Goal: Task Accomplishment & Management: Complete application form

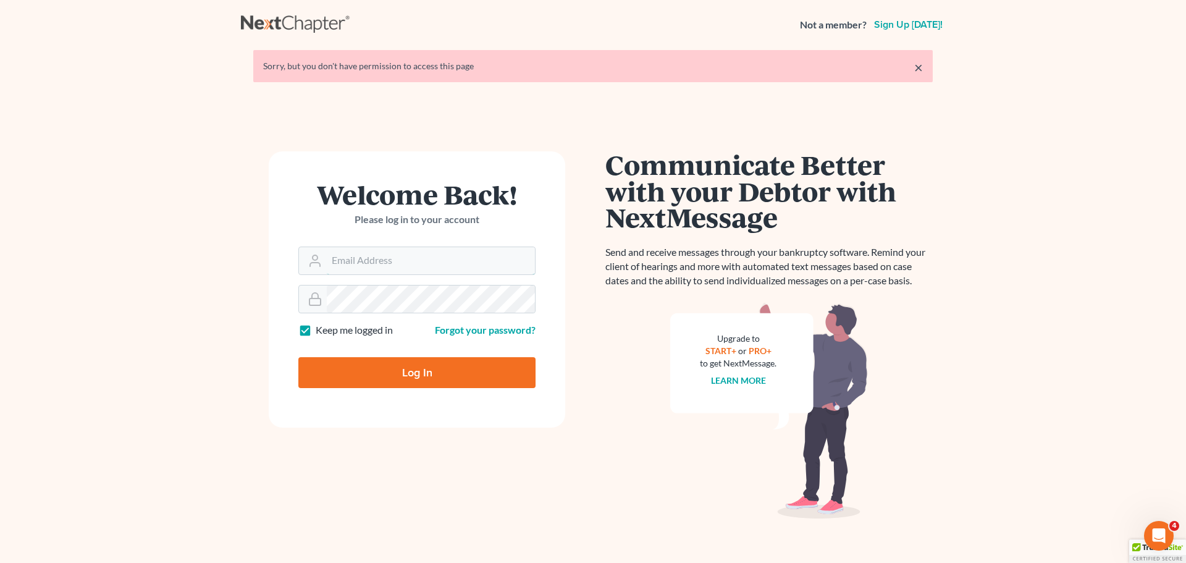
type input "[PERSON_NAME][EMAIL_ADDRESS][DOMAIN_NAME]"
click at [396, 369] on input "Log In" at bounding box center [416, 372] width 237 height 31
type input "Thinking..."
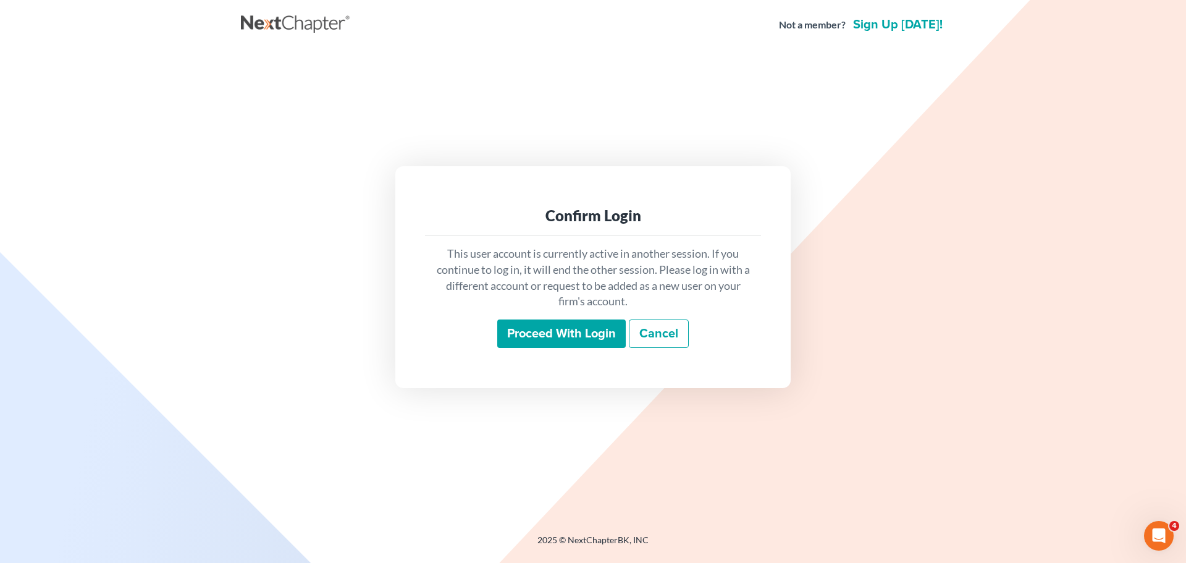
click at [553, 332] on input "Proceed with login" at bounding box center [561, 333] width 128 height 28
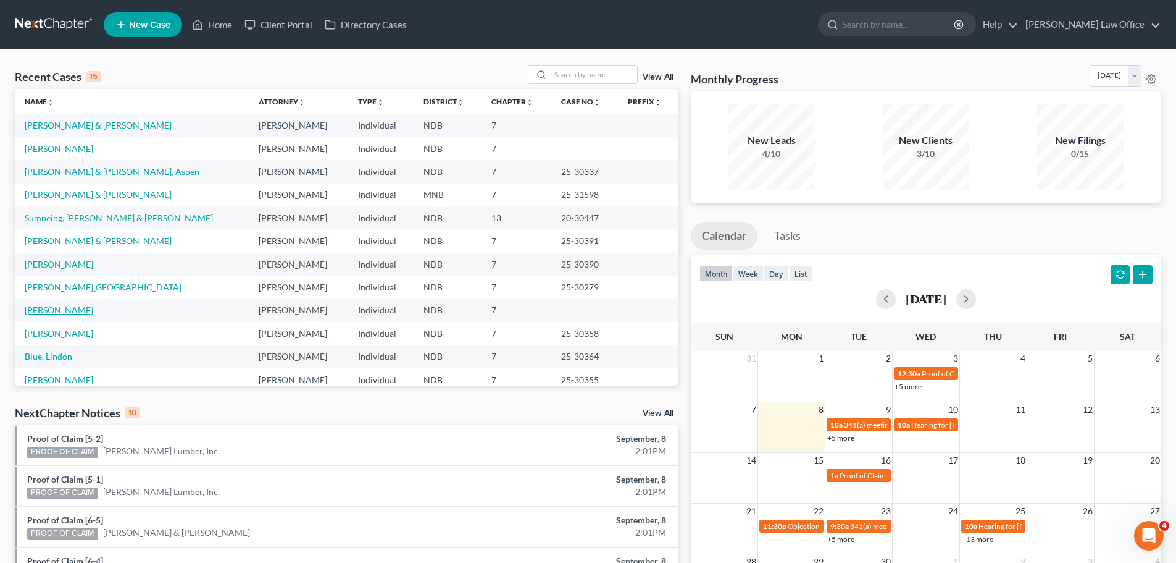
click at [46, 313] on link "Eller, Jonnica" at bounding box center [59, 309] width 69 height 10
select select "4"
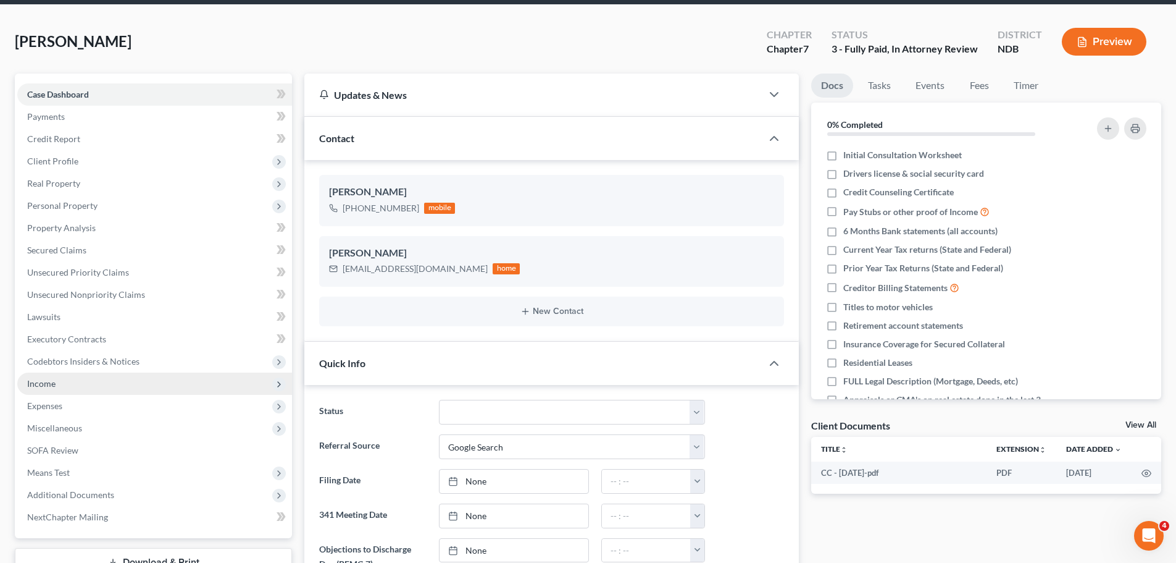
scroll to position [124, 0]
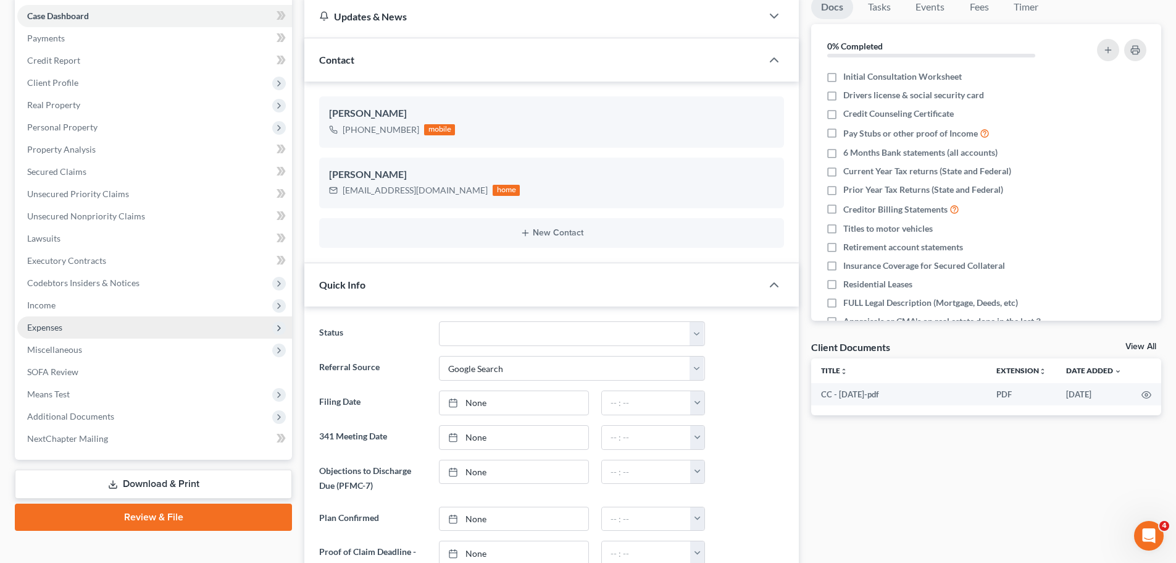
click at [42, 324] on span "Expenses" at bounding box center [44, 327] width 35 height 10
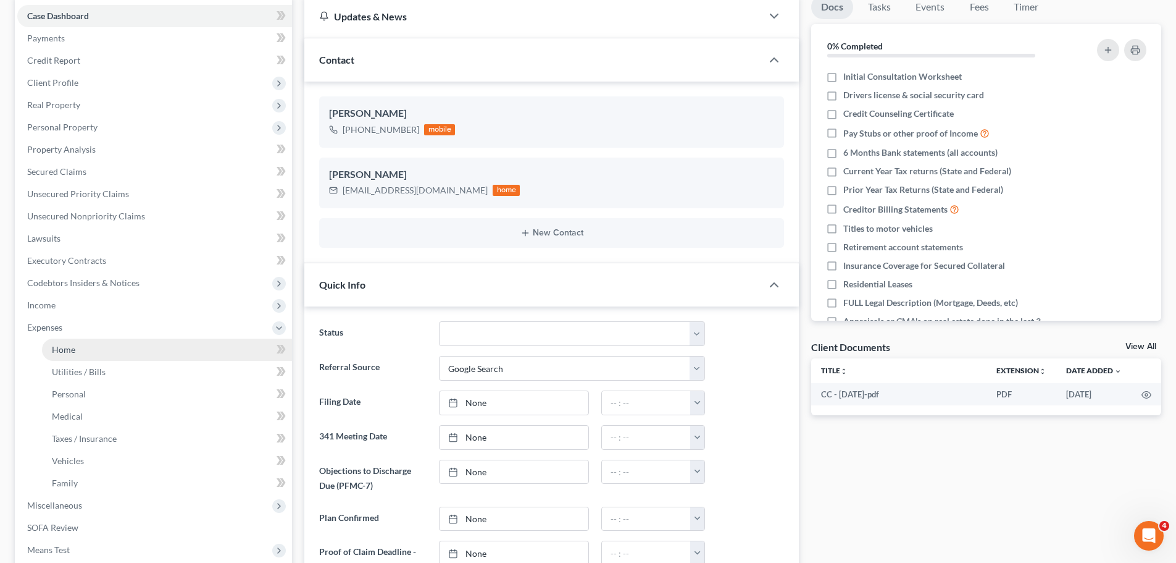
click at [64, 348] on span "Home" at bounding box center [63, 349] width 23 height 10
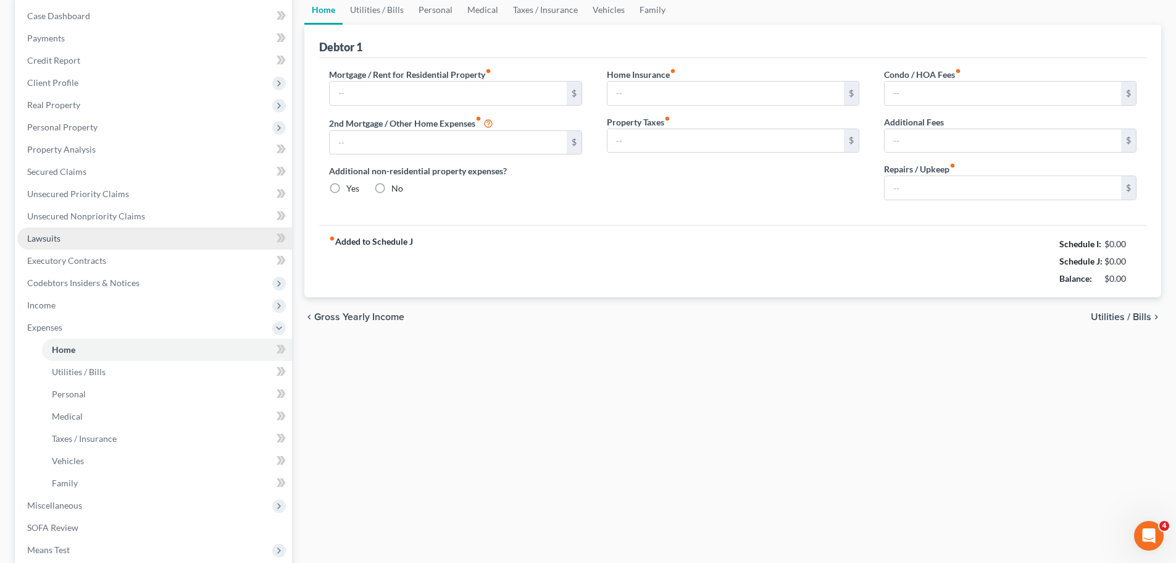
type input "437.00"
type input "0.00"
radio input "true"
type input "0.00"
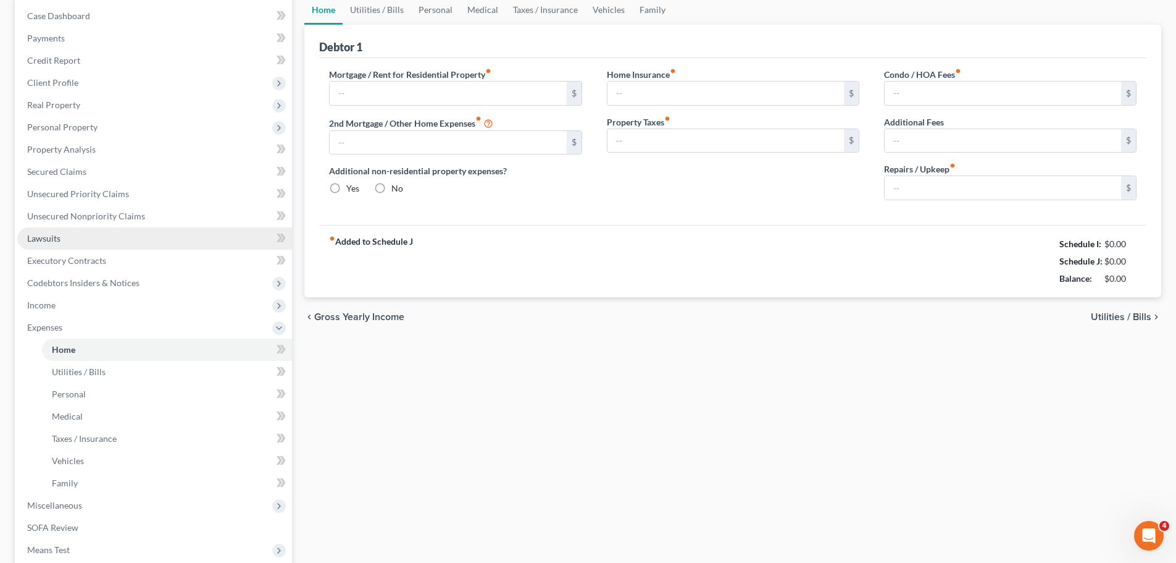
type input "0.00"
type input "30.00"
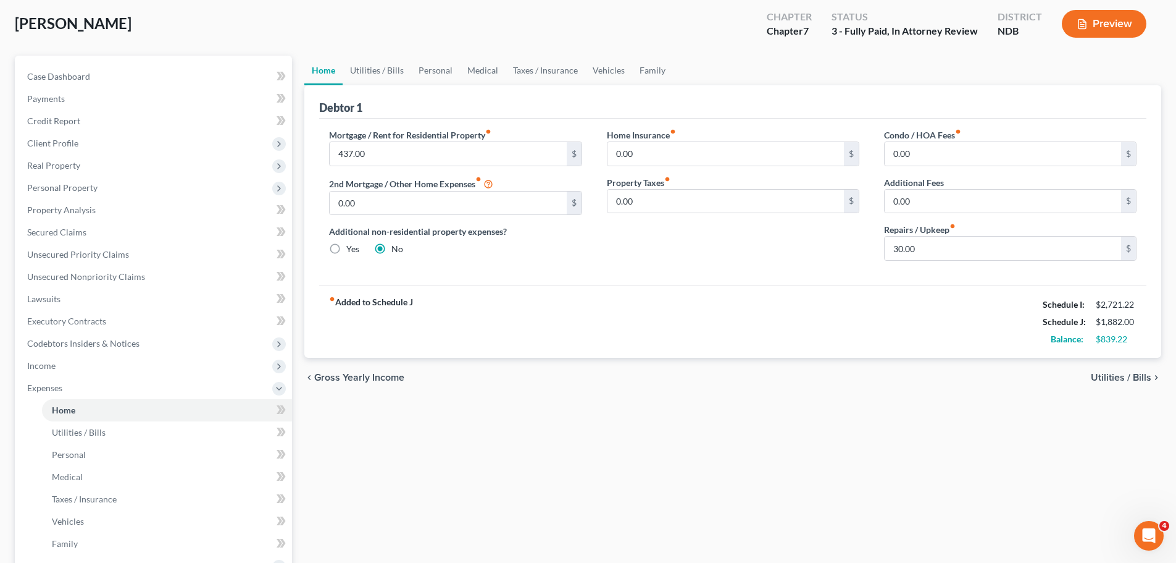
scroll to position [62, 0]
click at [429, 68] on link "Personal" at bounding box center [435, 72] width 49 height 30
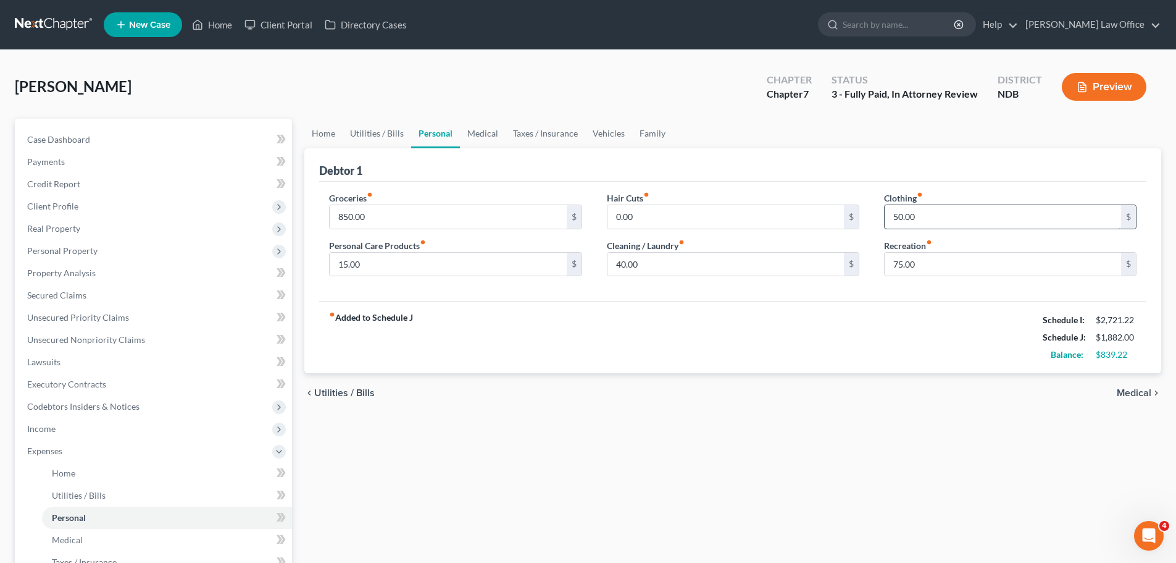
click at [923, 220] on input "50.00" at bounding box center [1003, 216] width 237 height 23
type input "75.00"
type input "100.00"
click at [648, 264] on input "40.00" at bounding box center [726, 264] width 237 height 23
type input "50.00"
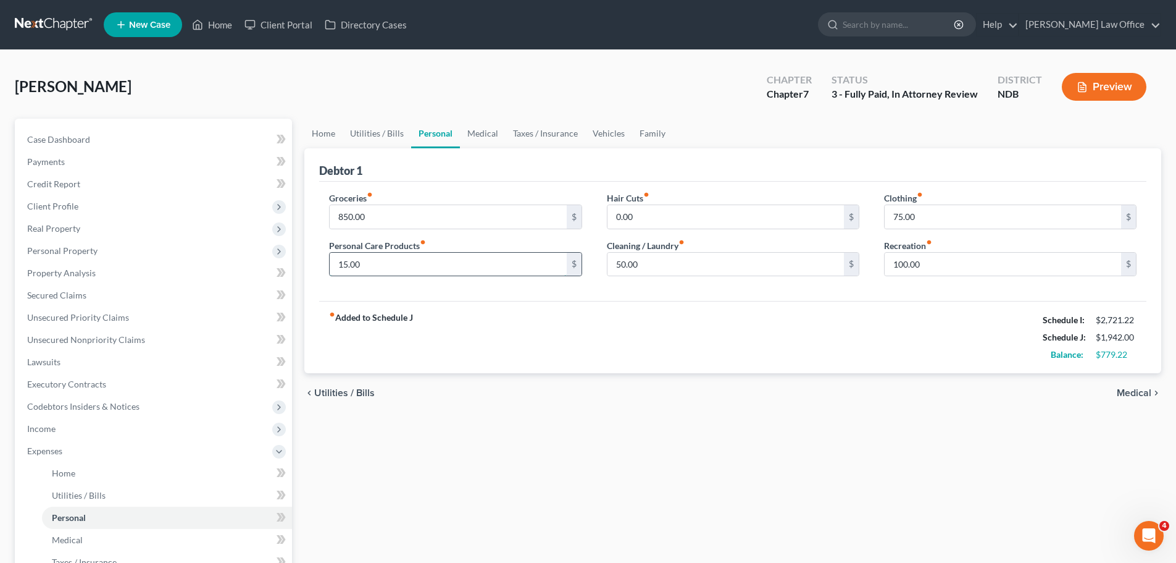
click at [385, 265] on input "15.00" at bounding box center [448, 264] width 237 height 23
type input "50.00"
click at [1147, 392] on span "Medical" at bounding box center [1134, 393] width 35 height 10
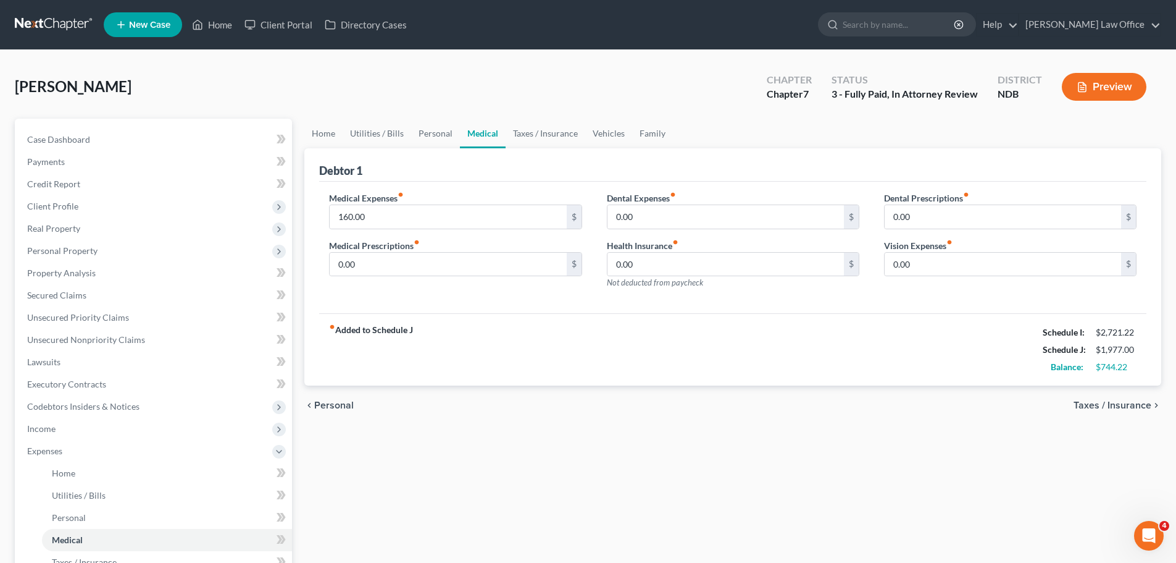
click at [1133, 403] on span "Taxes / Insurance" at bounding box center [1113, 405] width 78 height 10
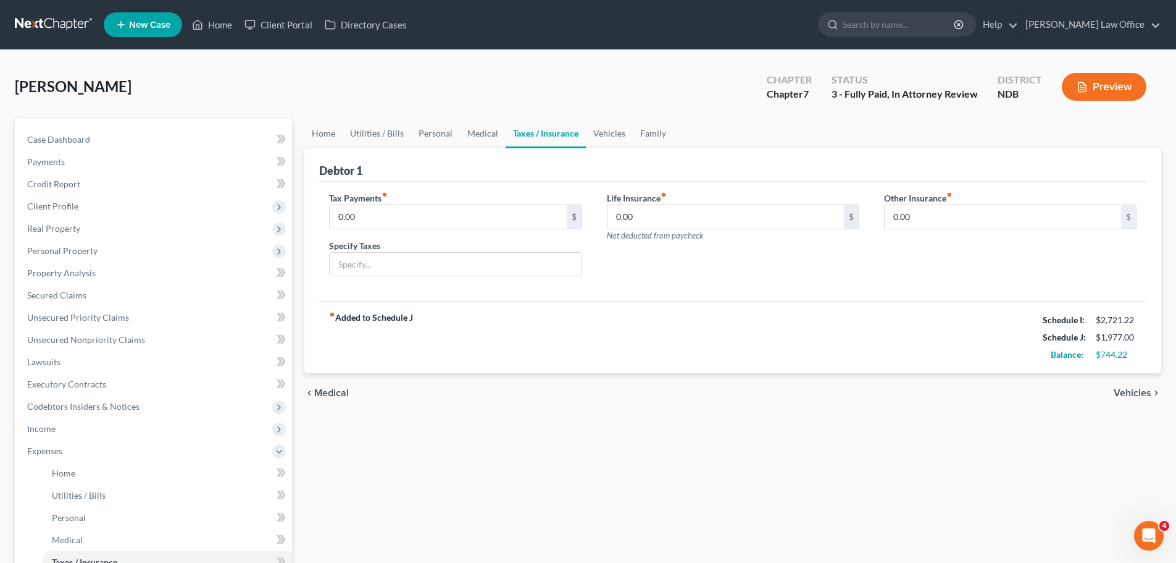
click at [1144, 394] on span "Vehicles" at bounding box center [1133, 393] width 38 height 10
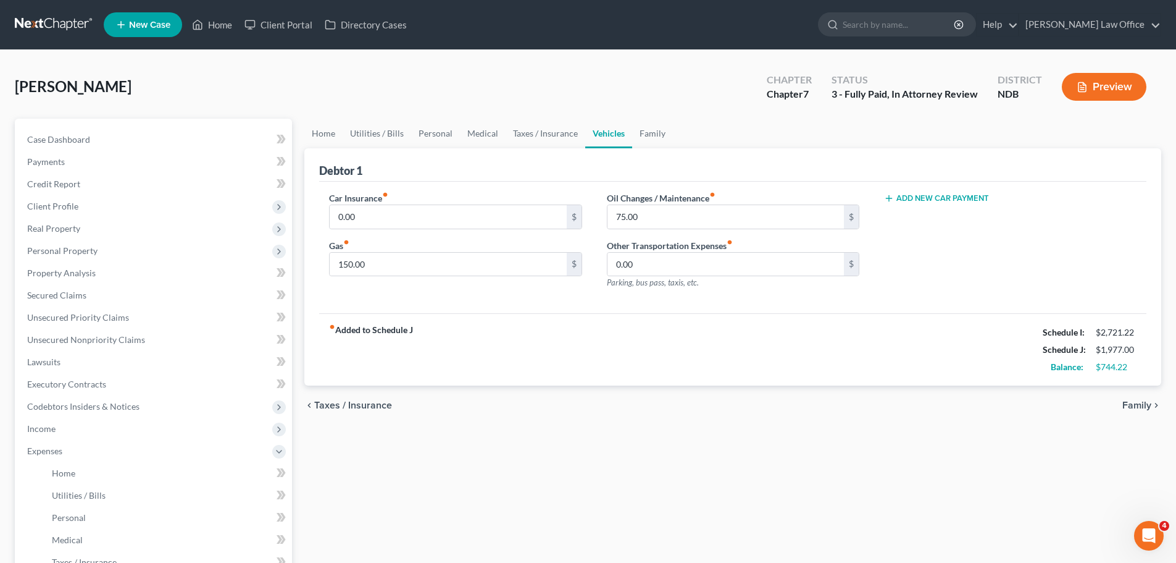
click at [1142, 404] on span "Family" at bounding box center [1137, 405] width 29 height 10
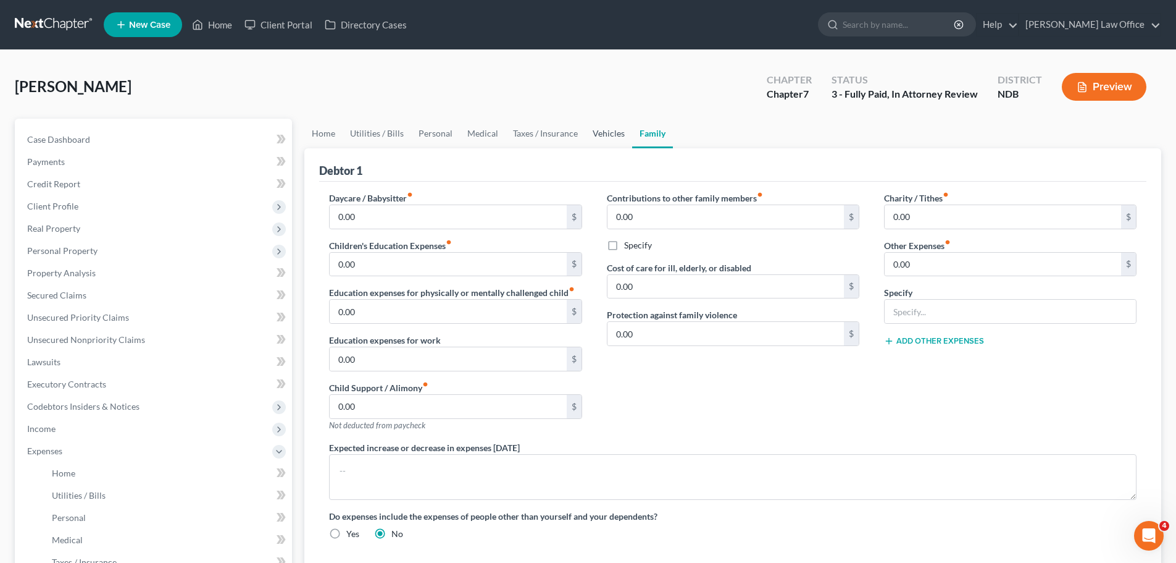
click at [597, 133] on link "Vehicles" at bounding box center [608, 134] width 47 height 30
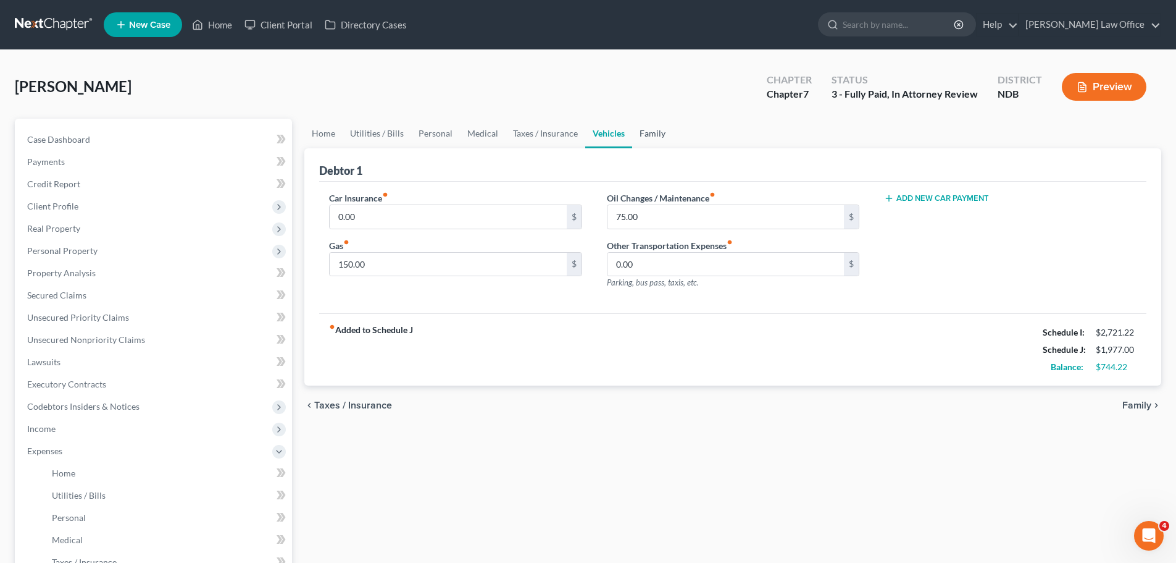
click at [653, 139] on link "Family" at bounding box center [652, 134] width 41 height 30
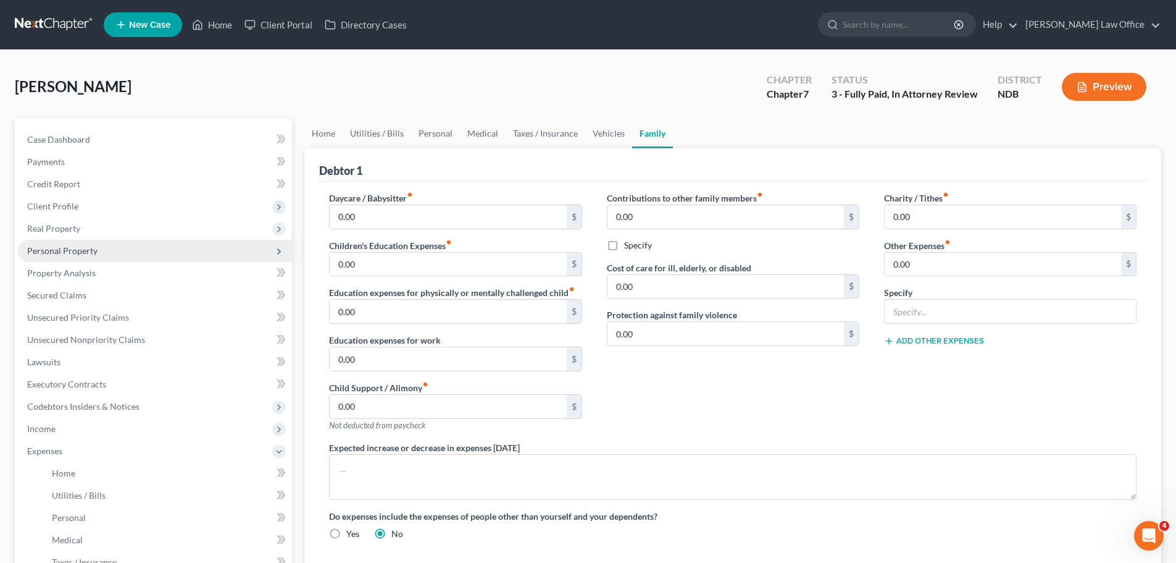
click at [75, 252] on span "Personal Property" at bounding box center [62, 250] width 70 height 10
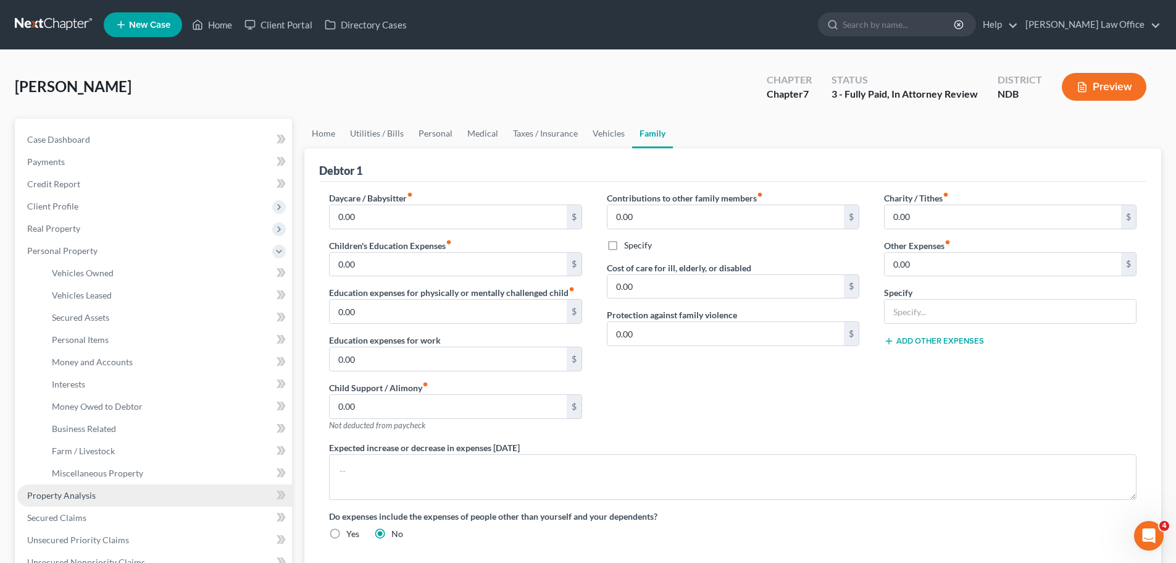
click at [63, 496] on span "Property Analysis" at bounding box center [61, 495] width 69 height 10
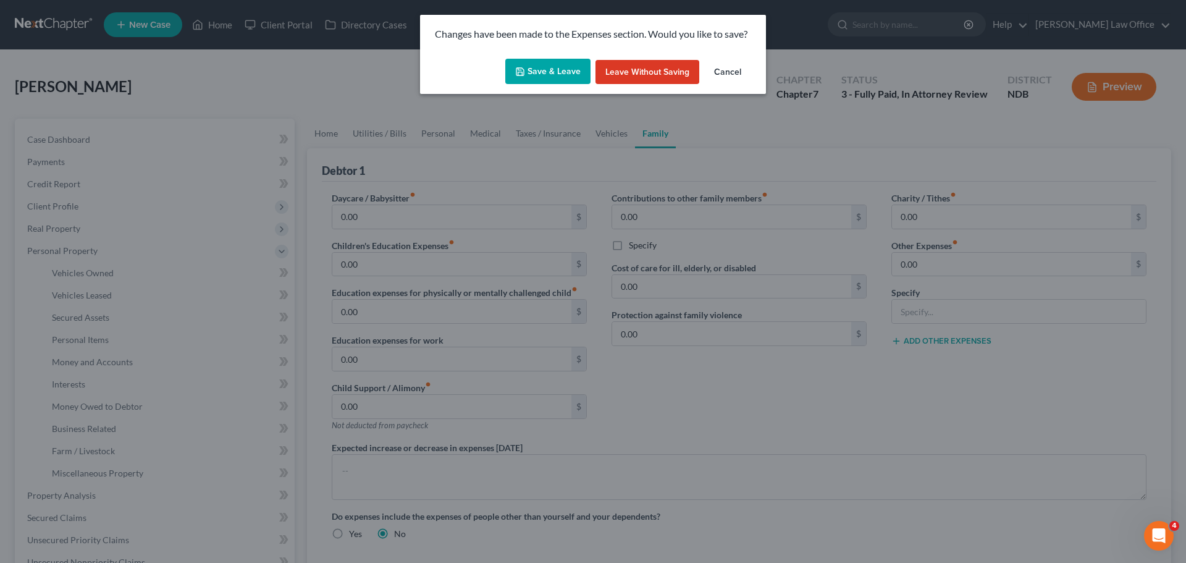
click at [566, 72] on button "Save & Leave" at bounding box center [547, 72] width 85 height 26
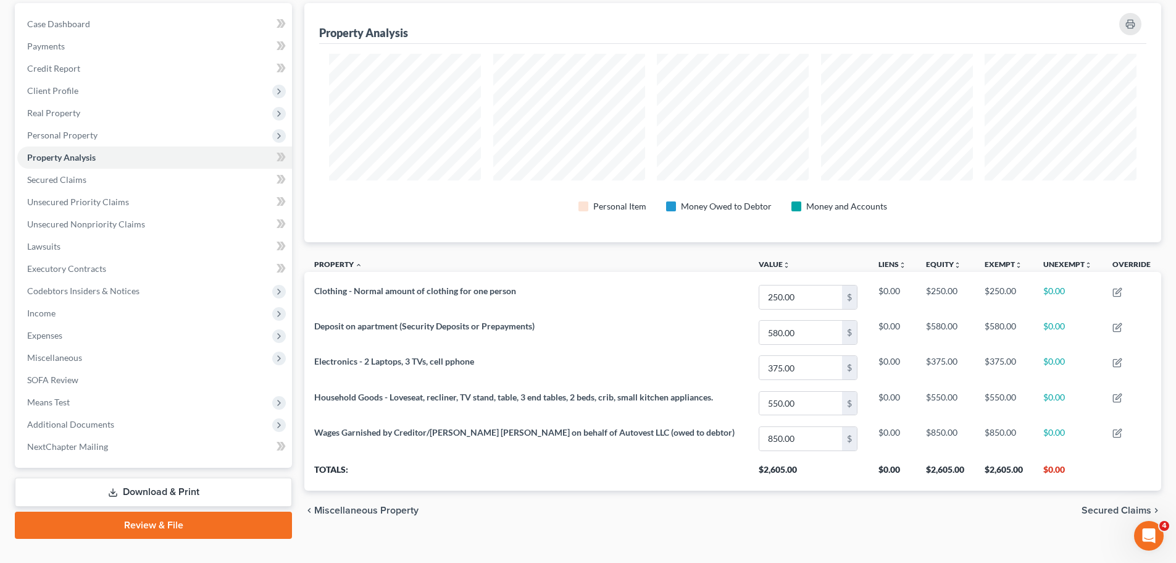
scroll to position [138, 0]
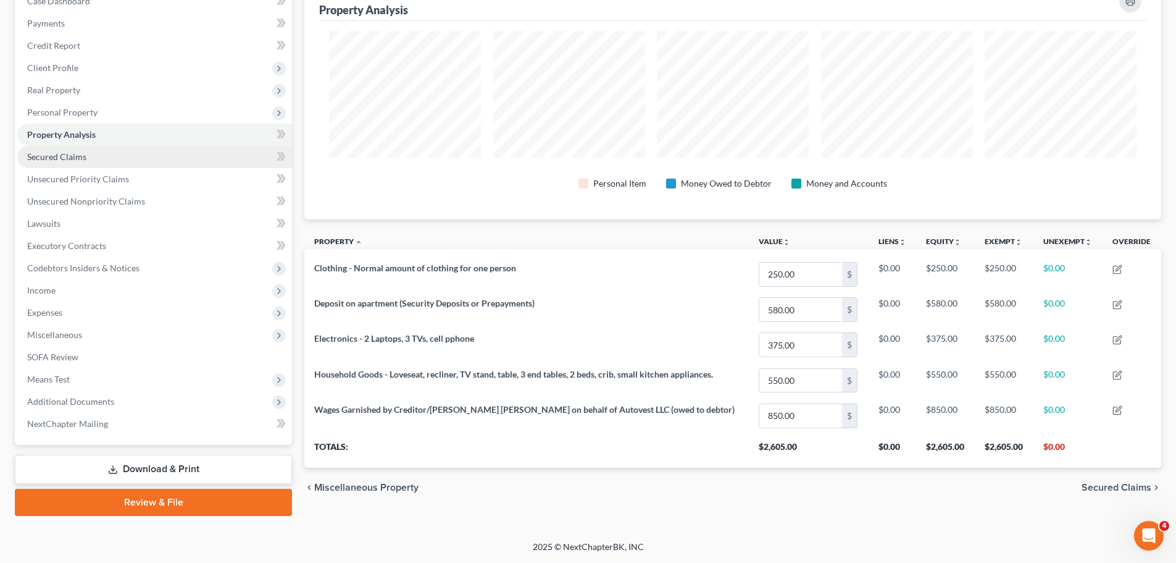
click at [72, 159] on span "Secured Claims" at bounding box center [56, 156] width 59 height 10
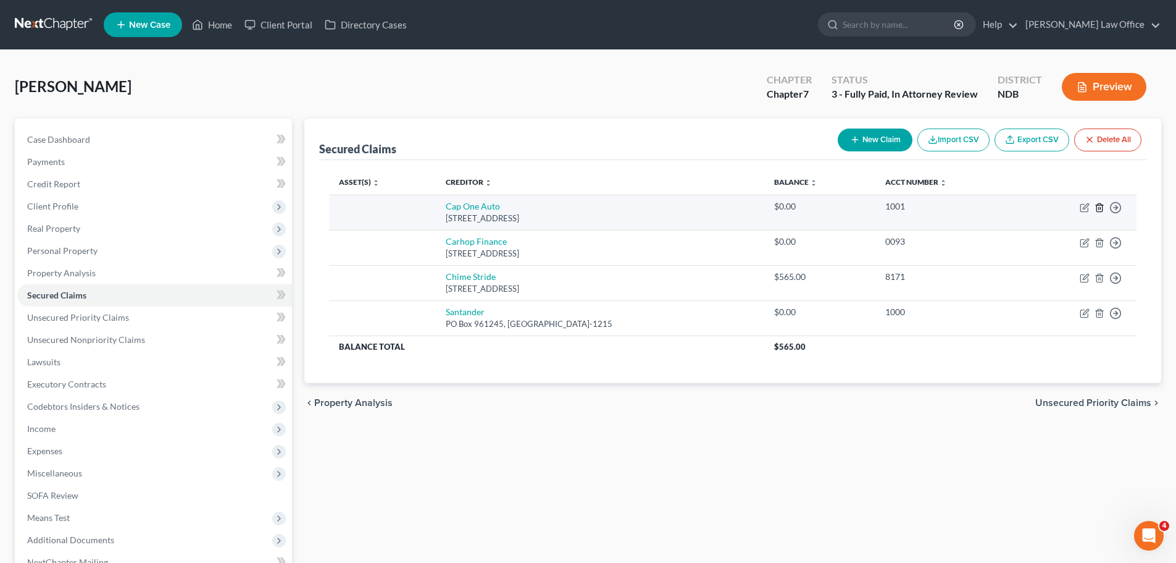
click at [1100, 207] on line "button" at bounding box center [1100, 208] width 0 height 2
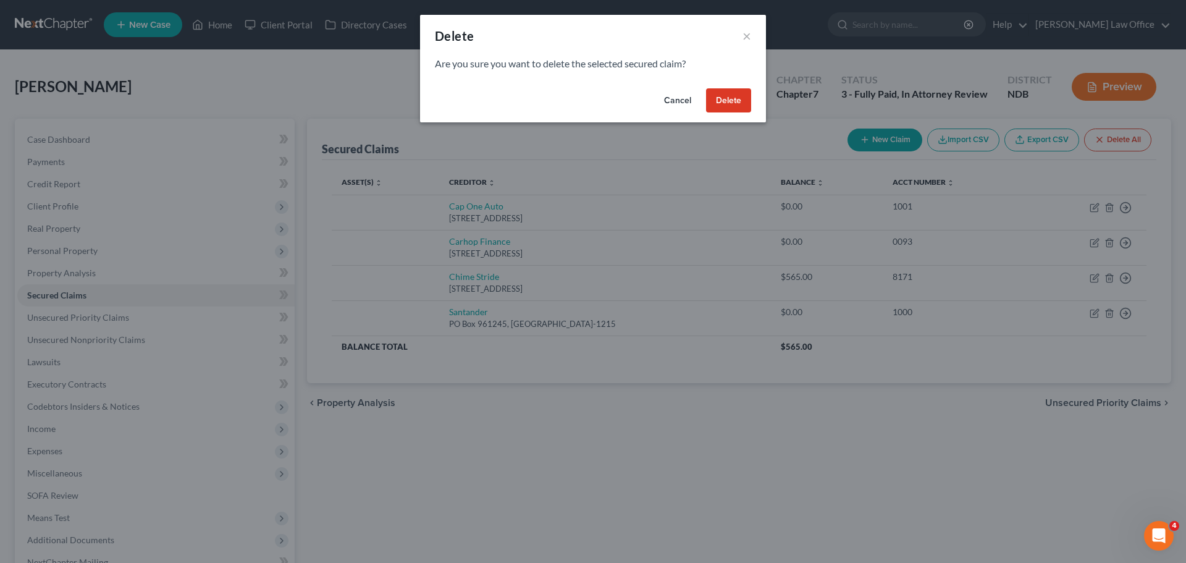
click at [734, 103] on button "Delete" at bounding box center [728, 100] width 45 height 25
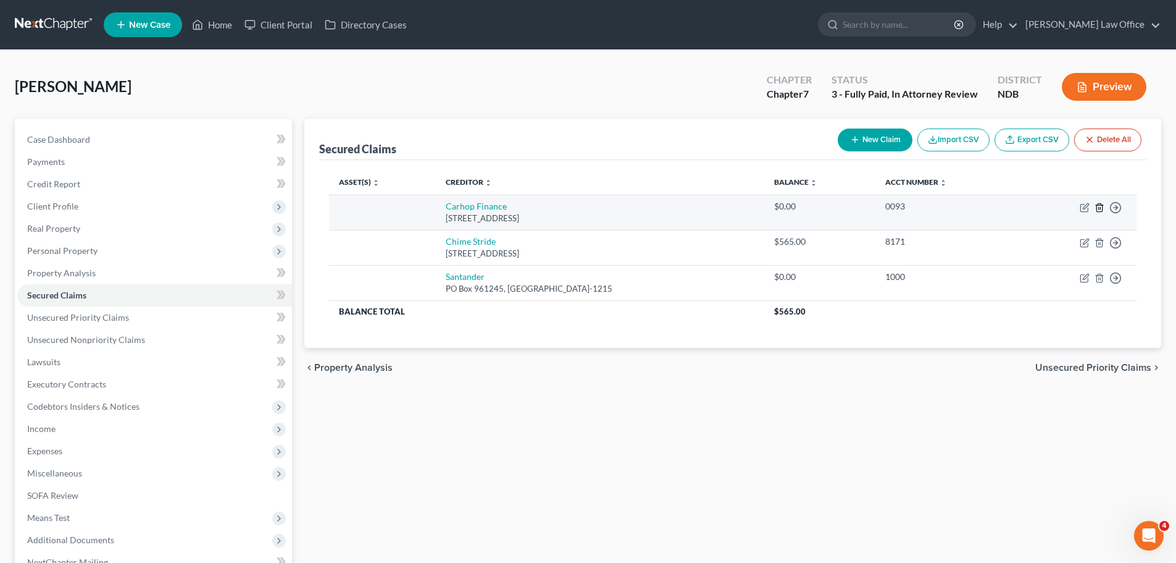
click at [1098, 207] on icon "button" at bounding box center [1100, 208] width 10 height 10
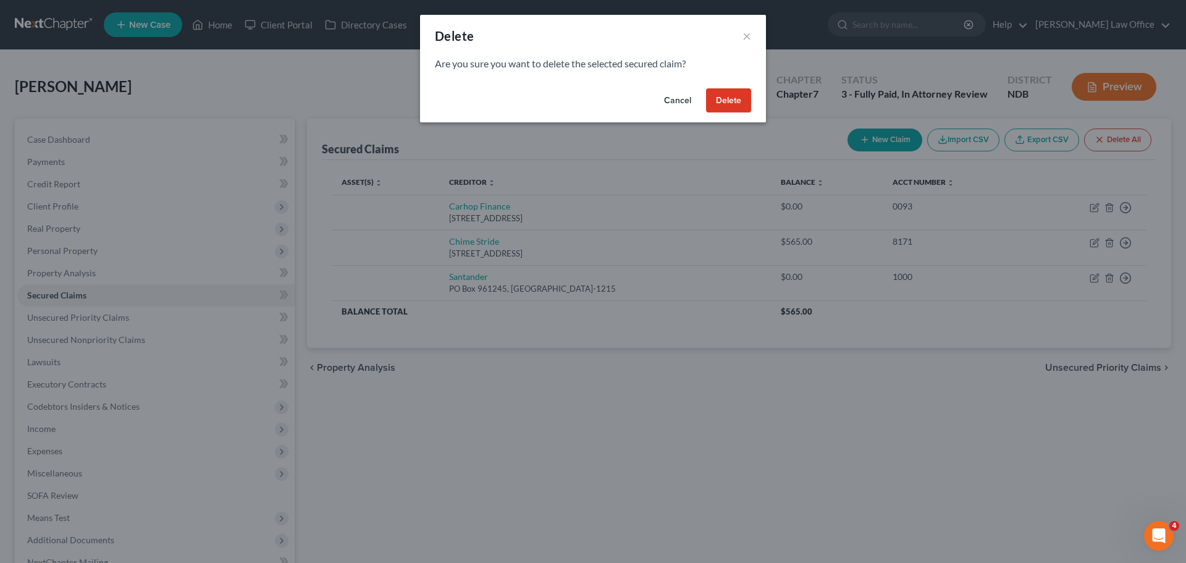
click at [721, 101] on button "Delete" at bounding box center [728, 100] width 45 height 25
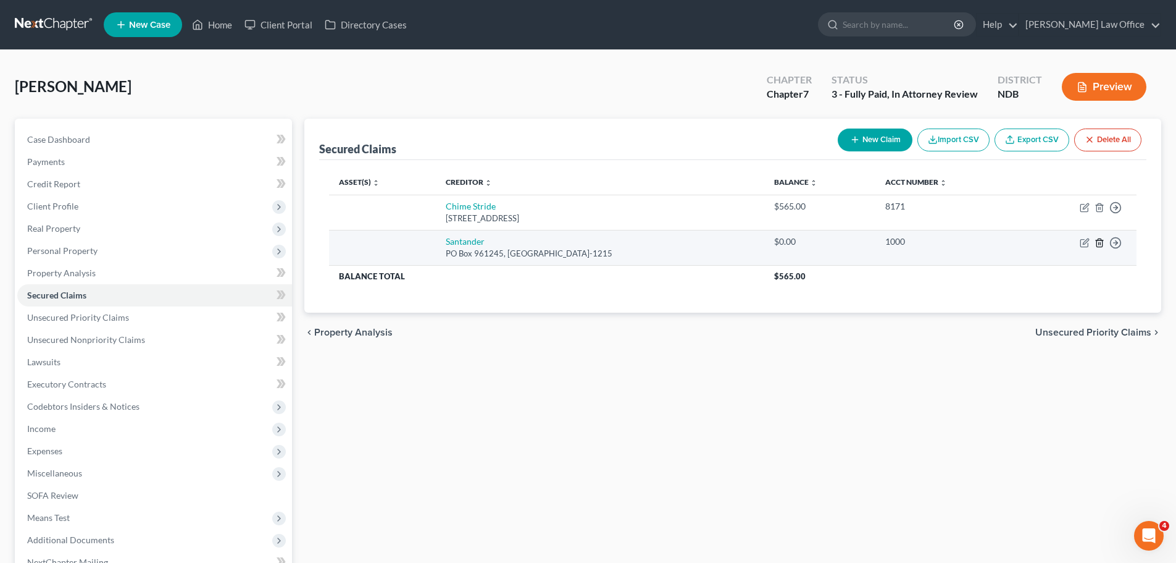
click at [1102, 242] on icon "button" at bounding box center [1100, 243] width 10 height 10
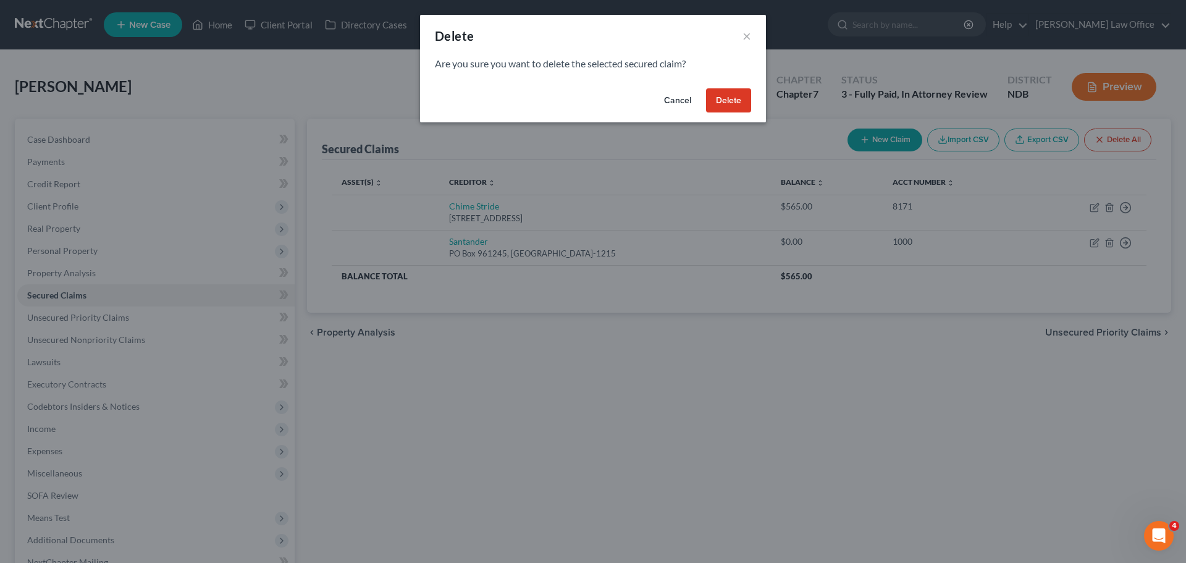
click at [728, 98] on button "Delete" at bounding box center [728, 100] width 45 height 25
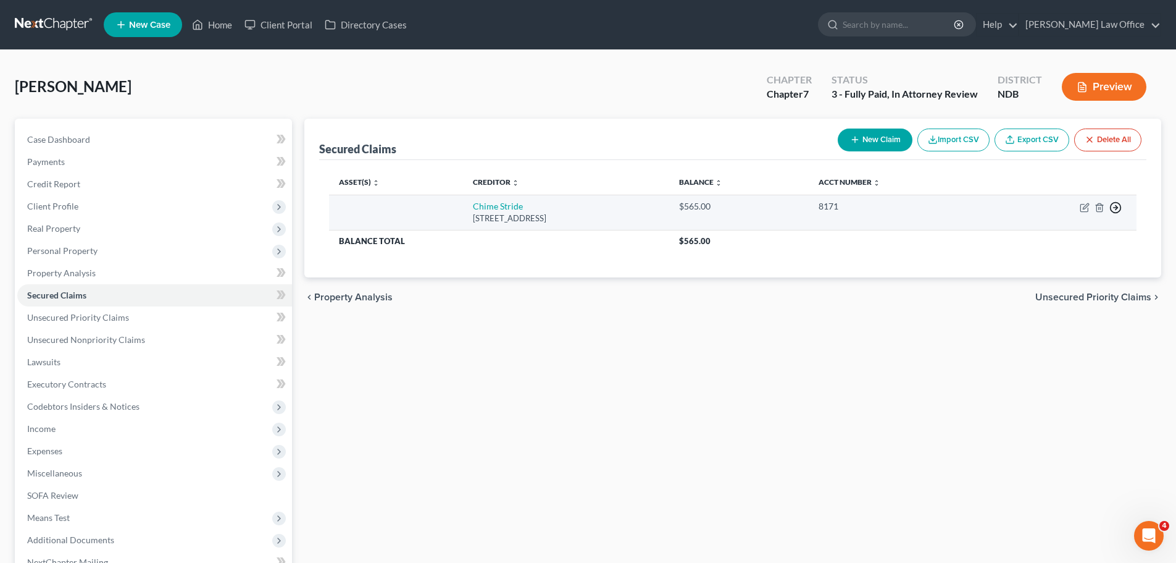
click at [1119, 207] on icon "button" at bounding box center [1116, 207] width 12 height 12
click at [1024, 235] on link "Move to F" at bounding box center [1059, 237] width 103 height 21
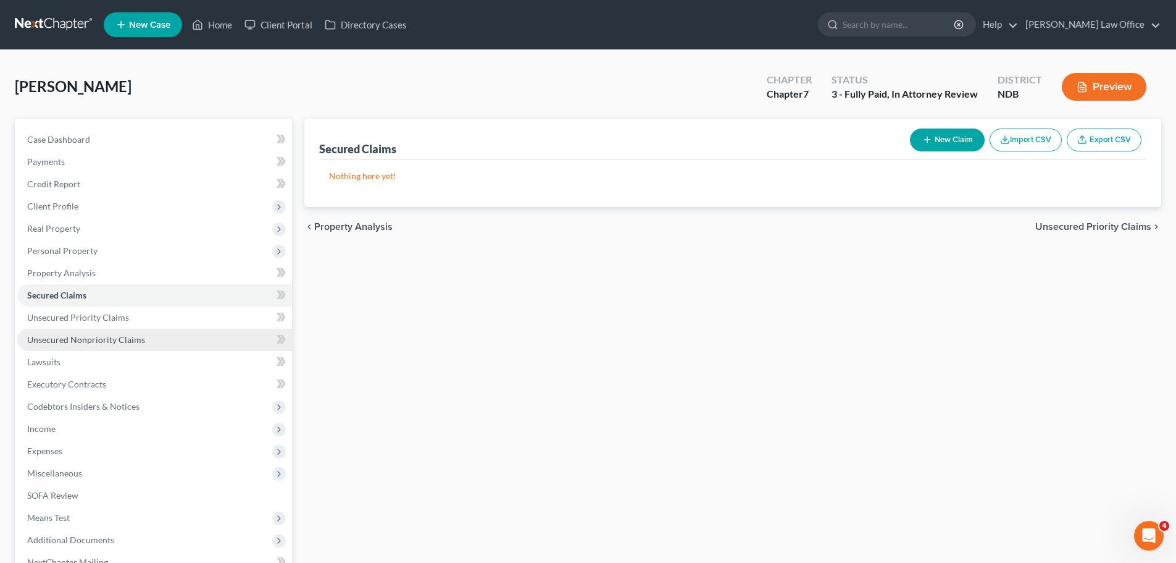
click at [103, 335] on span "Unsecured Nonpriority Claims" at bounding box center [86, 339] width 118 height 10
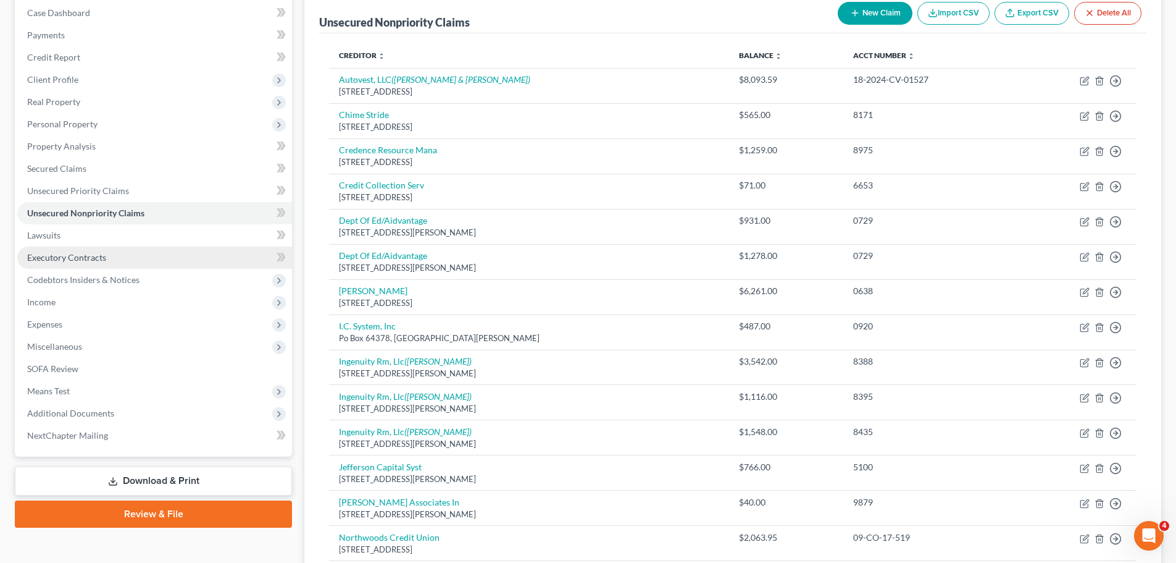
scroll to position [125, 0]
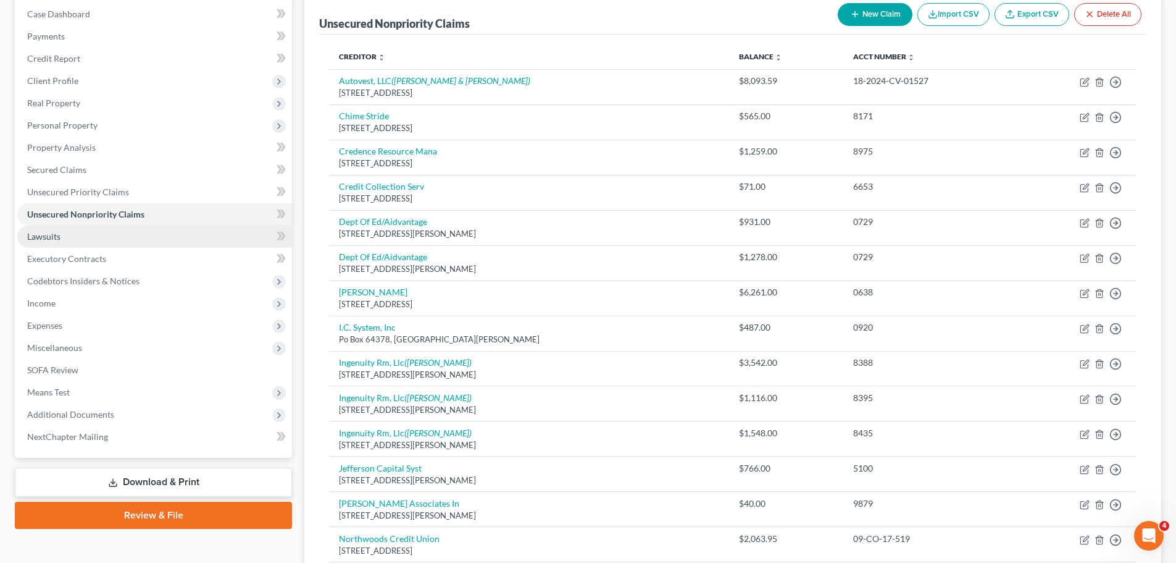
click at [44, 230] on link "Lawsuits" at bounding box center [154, 236] width 275 height 22
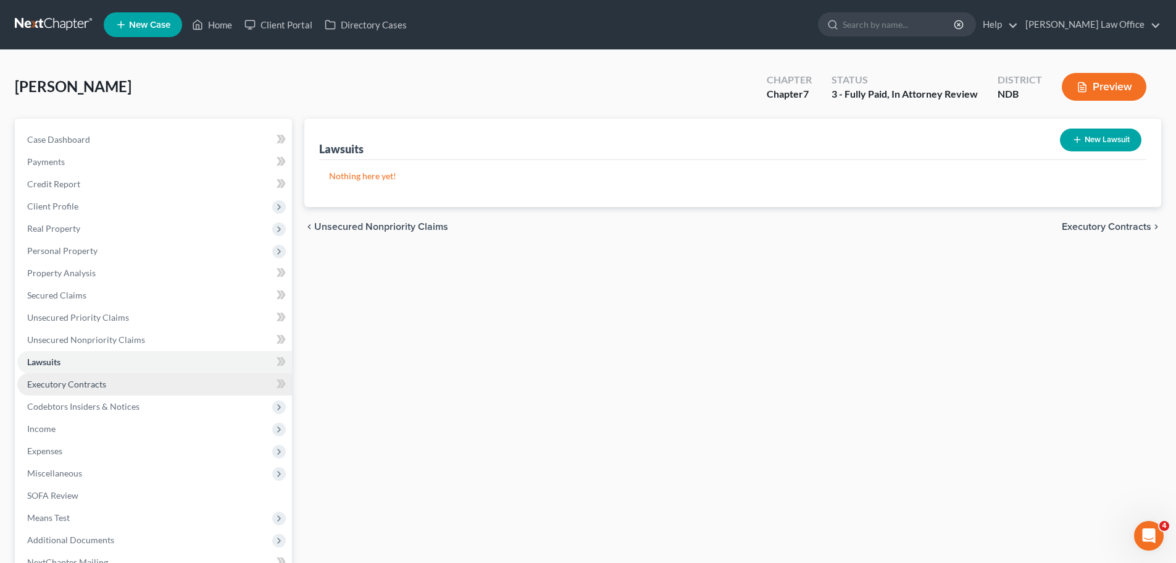
click at [80, 382] on span "Executory Contracts" at bounding box center [66, 384] width 79 height 10
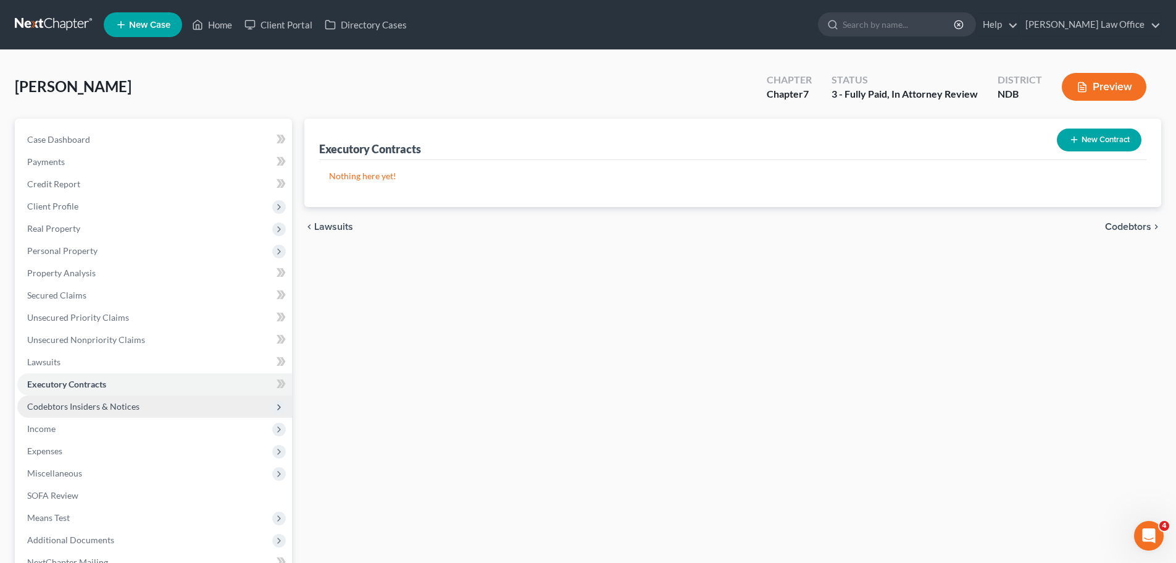
click at [78, 410] on span "Codebtors Insiders & Notices" at bounding box center [83, 406] width 112 height 10
click at [592, 445] on div "Executory Contracts New Contract Nothing here yet! chevron_left Lawsuits Codebt…" at bounding box center [732, 420] width 869 height 602
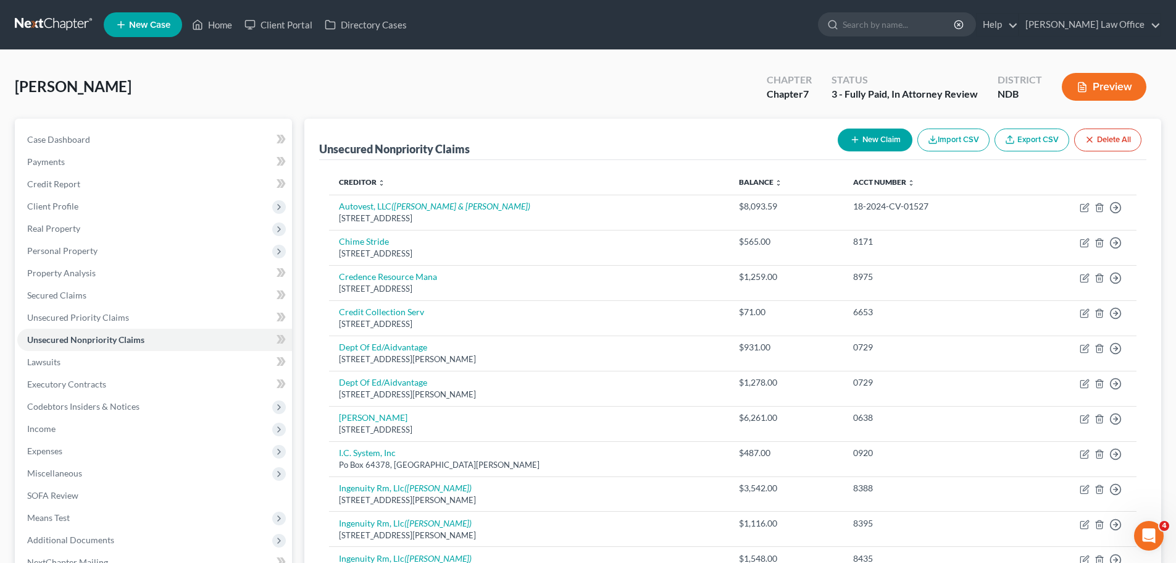
scroll to position [125, 0]
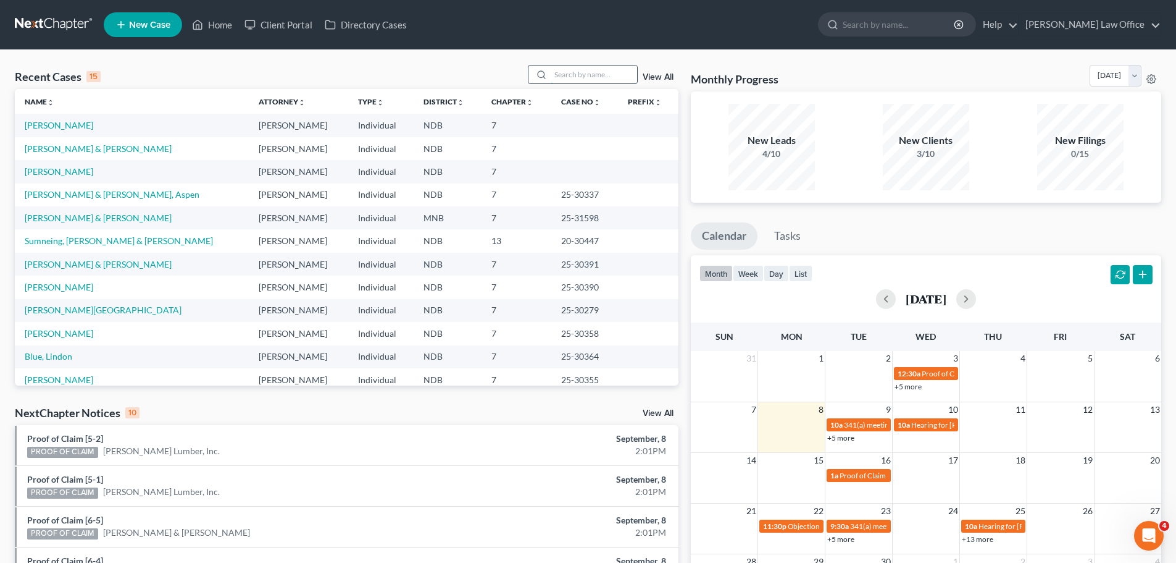
click at [566, 75] on input "search" at bounding box center [594, 74] width 86 height 18
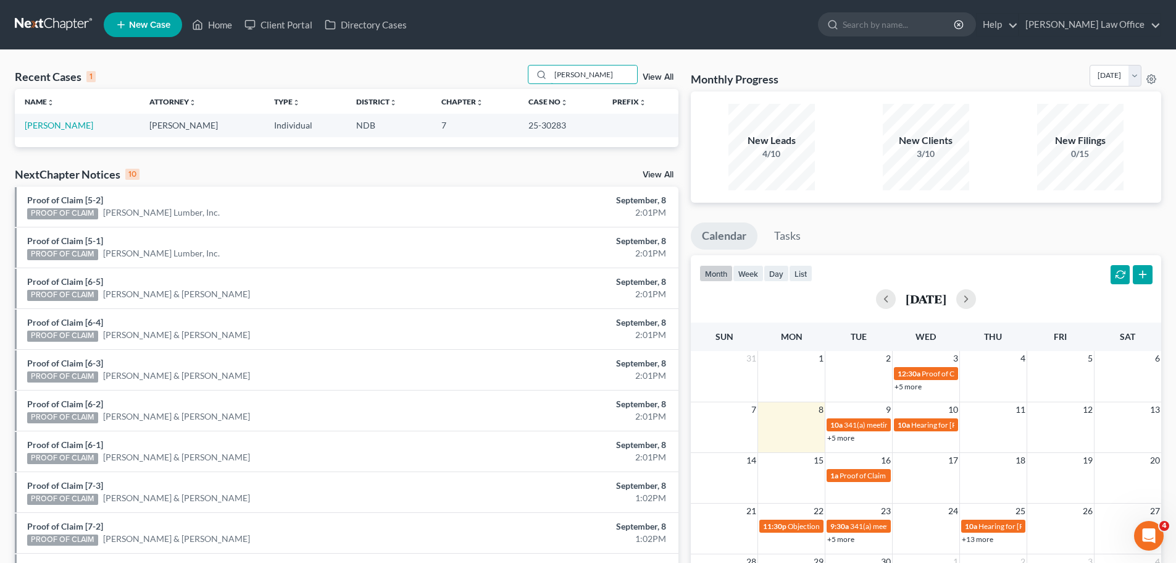
type input "bjurstrom"
click at [62, 122] on link "Bjurstrom, Lindy" at bounding box center [59, 125] width 69 height 10
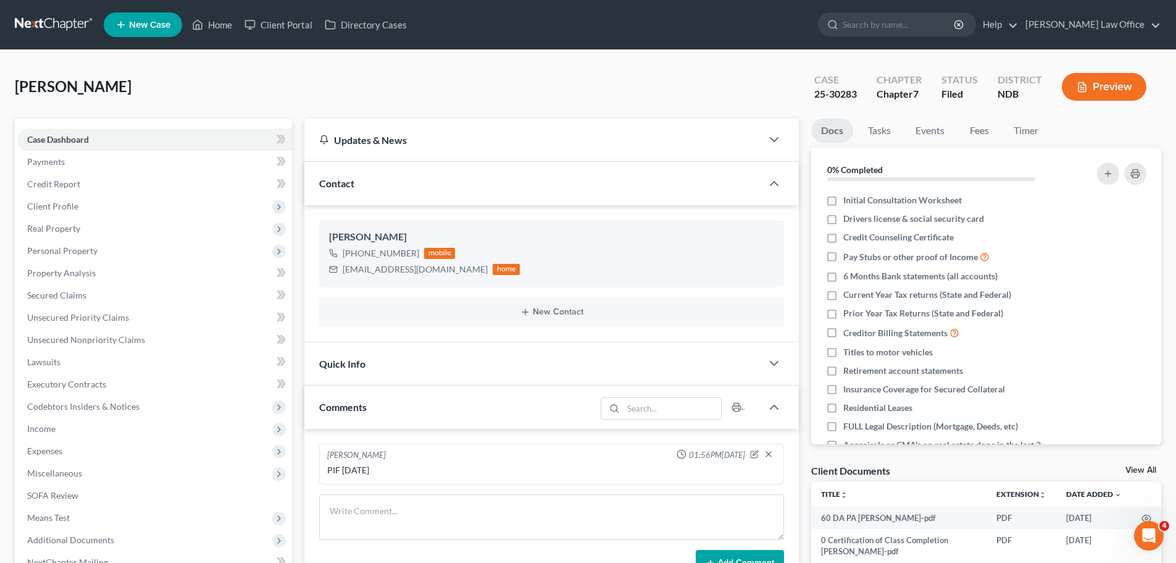
scroll to position [876, 0]
click at [59, 267] on span "Property Analysis" at bounding box center [61, 272] width 69 height 10
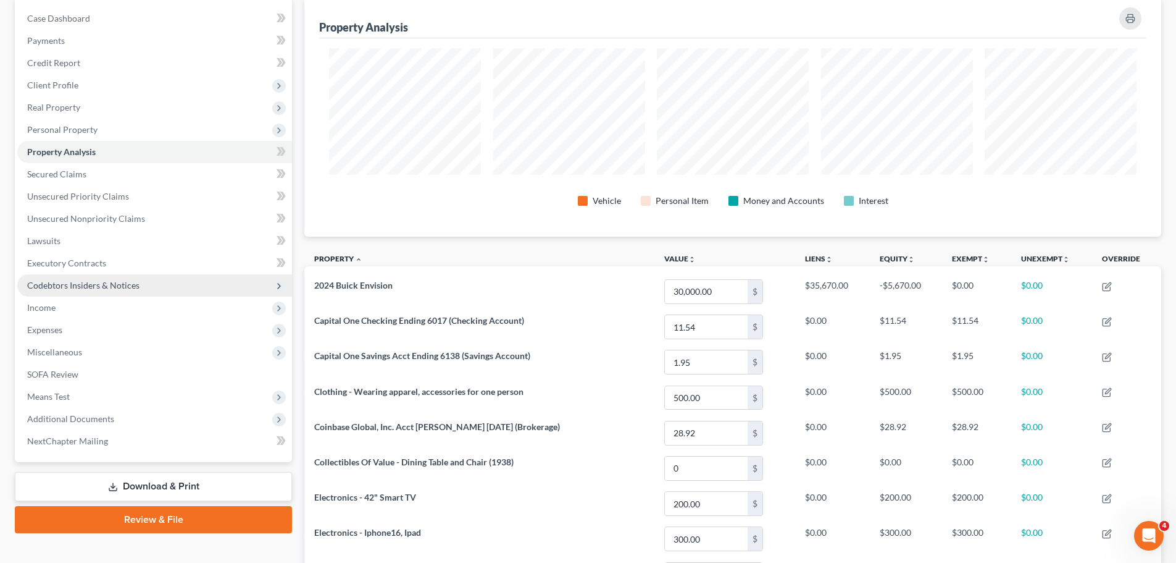
scroll to position [124, 0]
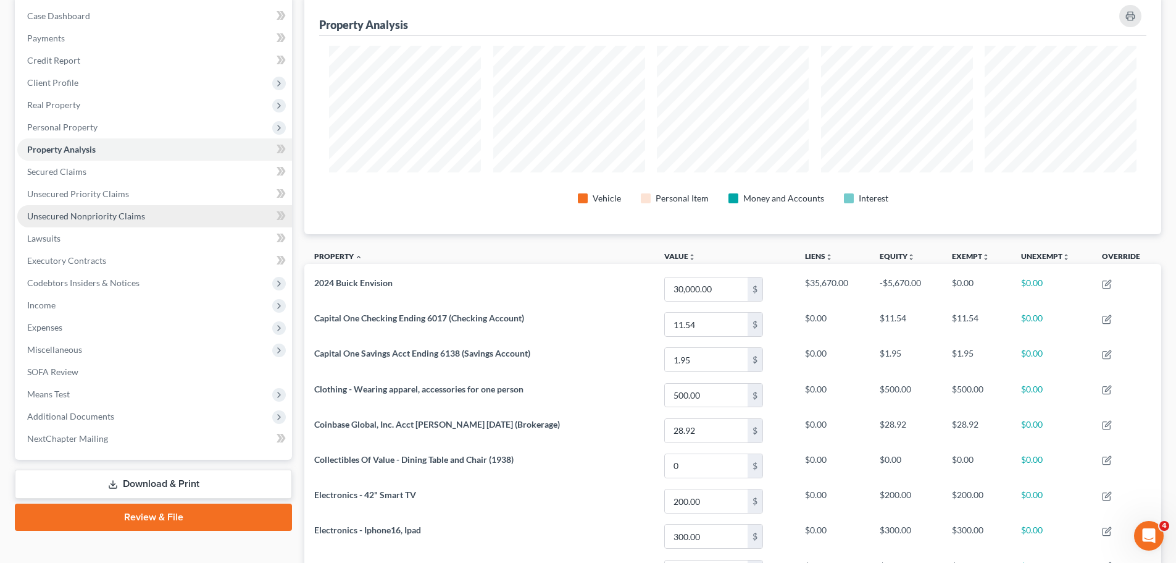
click at [90, 216] on span "Unsecured Nonpriority Claims" at bounding box center [86, 216] width 118 height 10
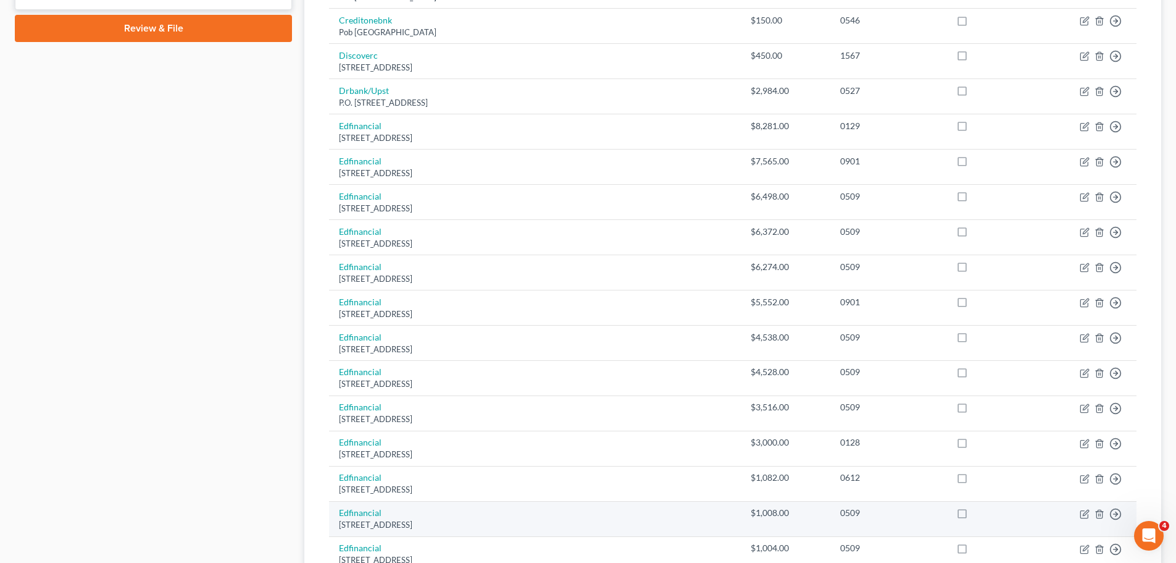
scroll to position [803, 0]
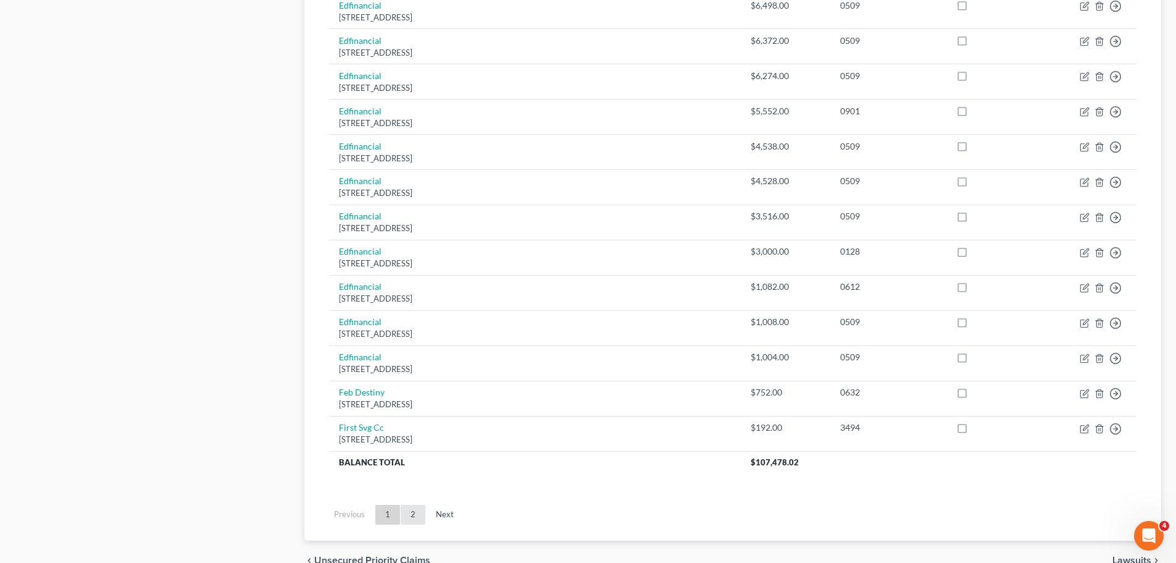
click at [408, 514] on link "2" at bounding box center [413, 515] width 25 height 20
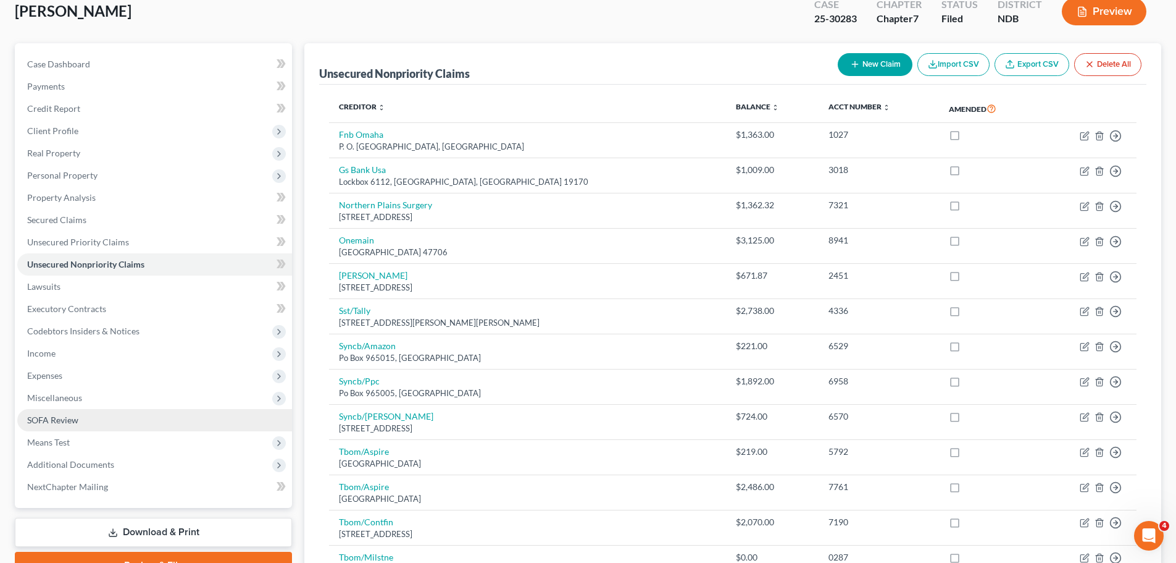
scroll to position [153, 0]
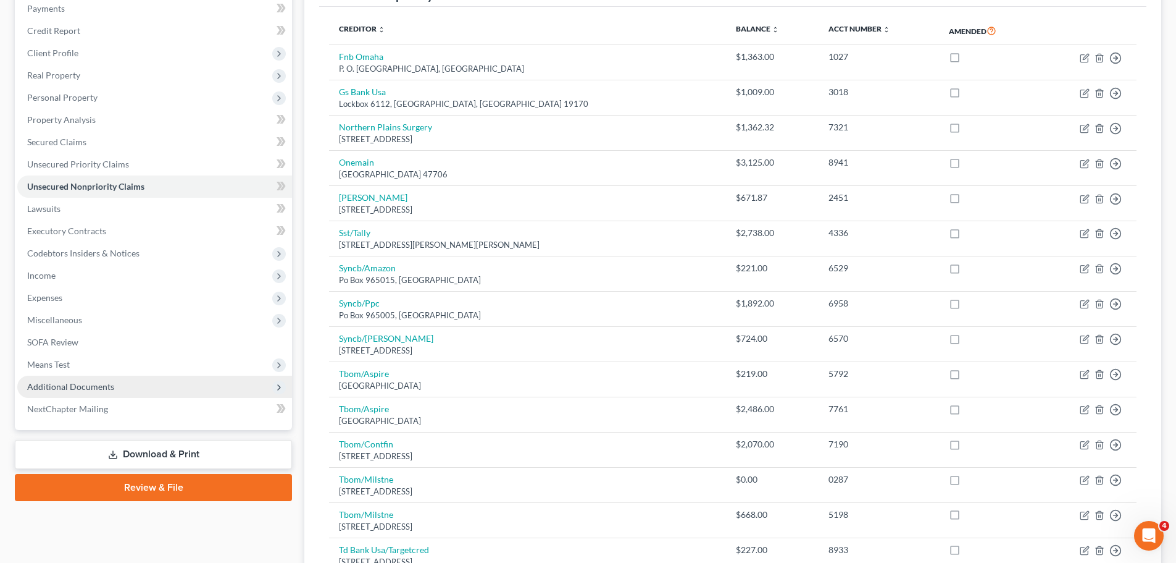
click at [65, 383] on span "Additional Documents" at bounding box center [70, 386] width 87 height 10
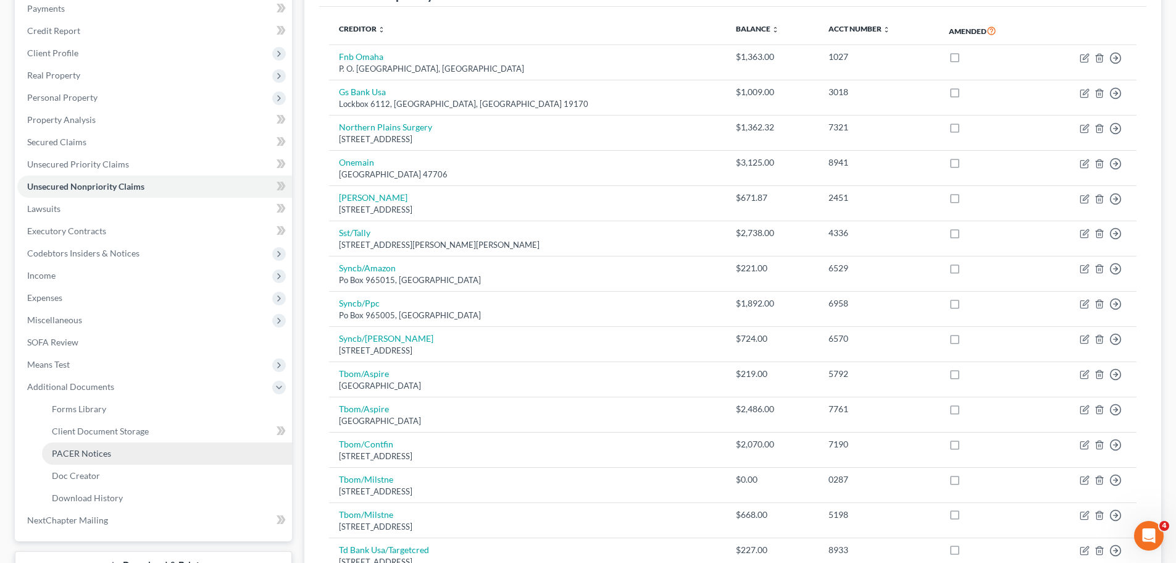
click at [85, 448] on span "PACER Notices" at bounding box center [81, 453] width 59 height 10
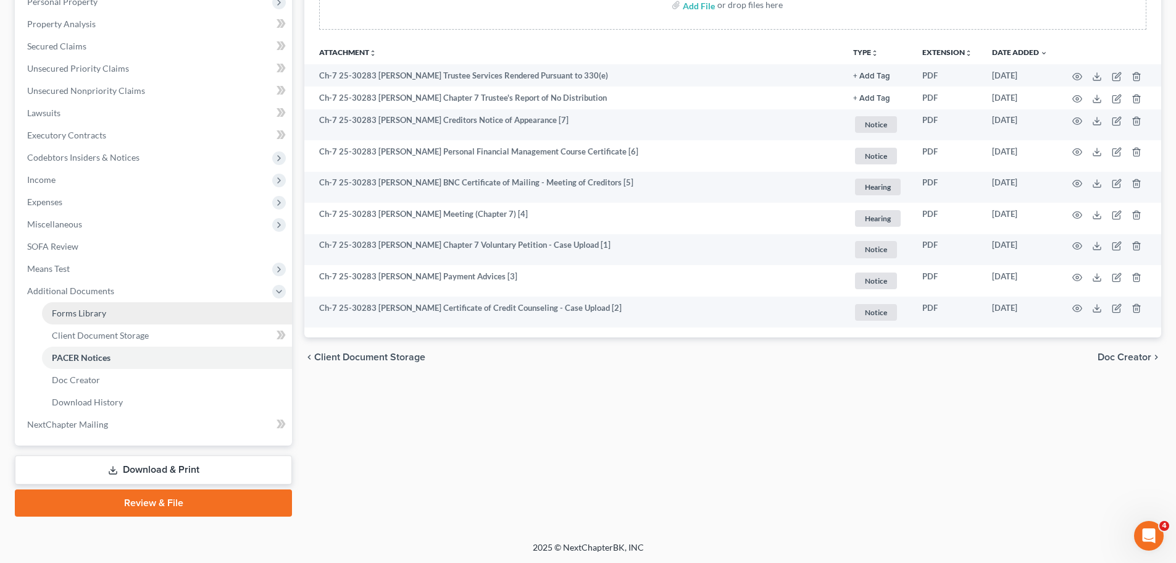
scroll to position [249, 0]
click at [88, 356] on span "PACER Notices" at bounding box center [81, 356] width 59 height 10
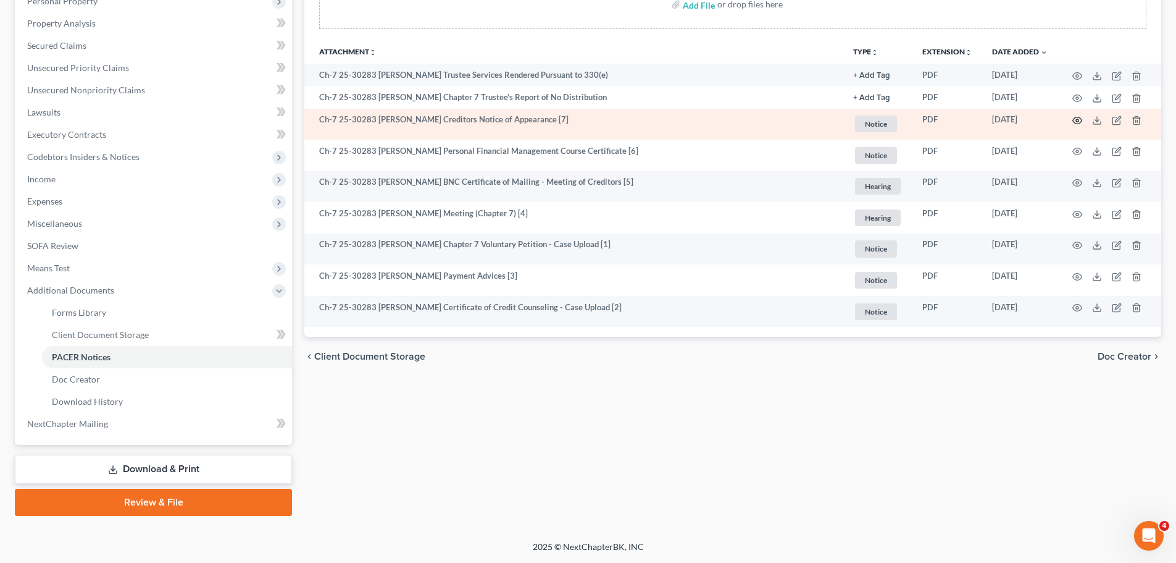
click at [566, 117] on icon "button" at bounding box center [1077, 120] width 9 height 7
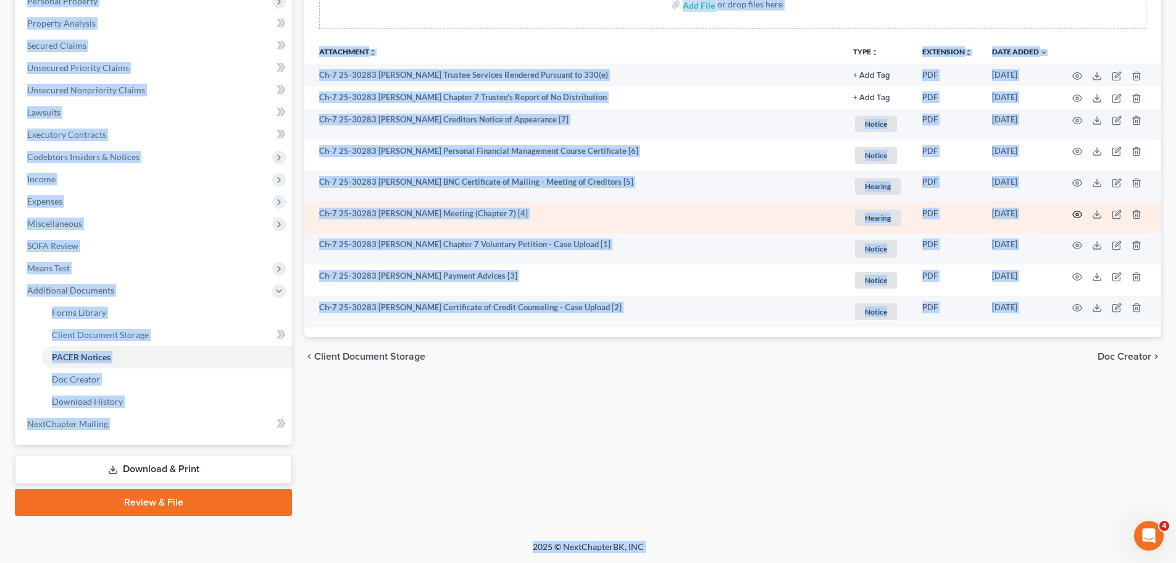
click at [566, 212] on icon "button" at bounding box center [1078, 214] width 10 height 10
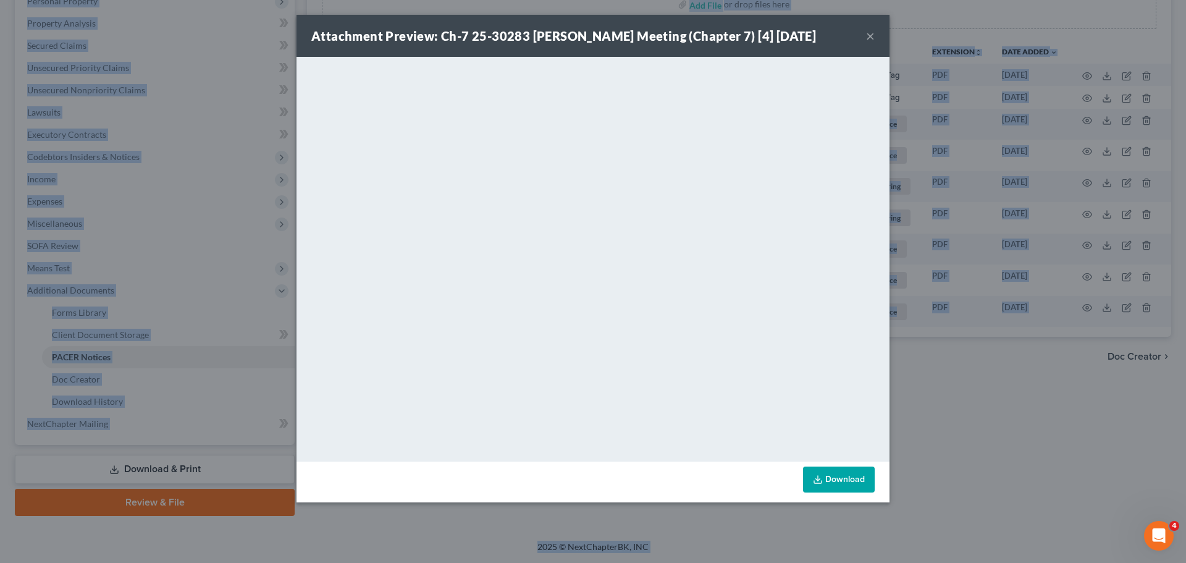
click at [566, 43] on button "×" at bounding box center [870, 35] width 9 height 15
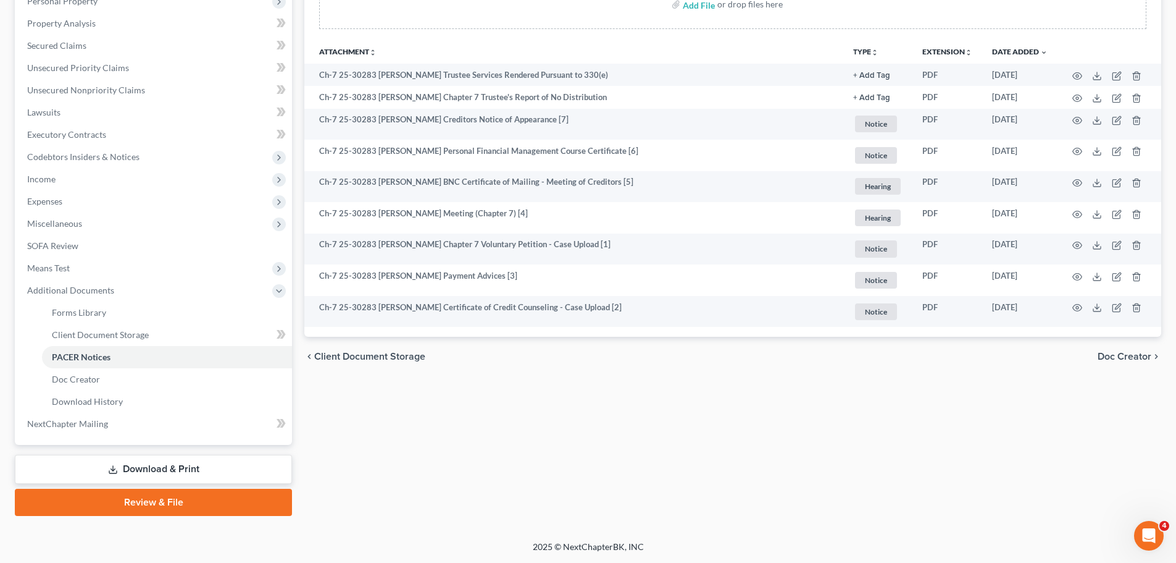
drag, startPoint x: 863, startPoint y: 388, endPoint x: 966, endPoint y: 406, distance: 105.3
click at [566, 388] on div "Forms Library Client Document Storage PACER Notices Doc Creator Download Histor…" at bounding box center [732, 192] width 869 height 647
